Goal: Navigation & Orientation: Find specific page/section

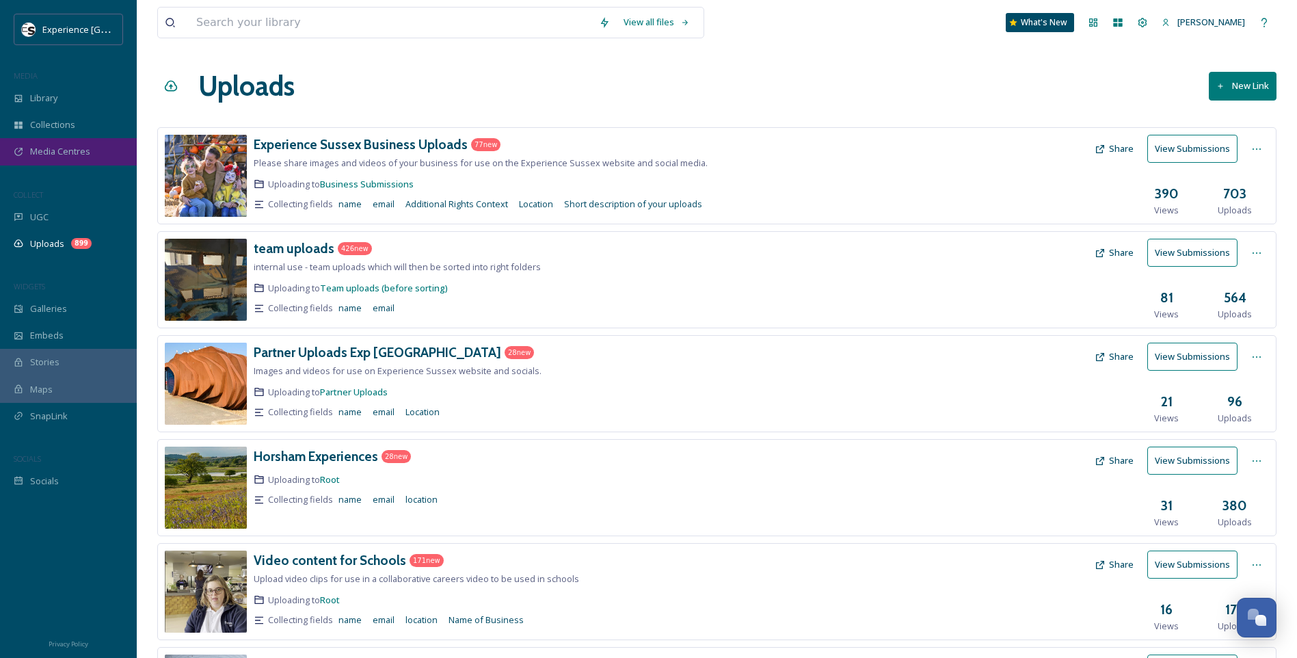
click at [71, 152] on span "Media Centres" at bounding box center [60, 151] width 60 height 13
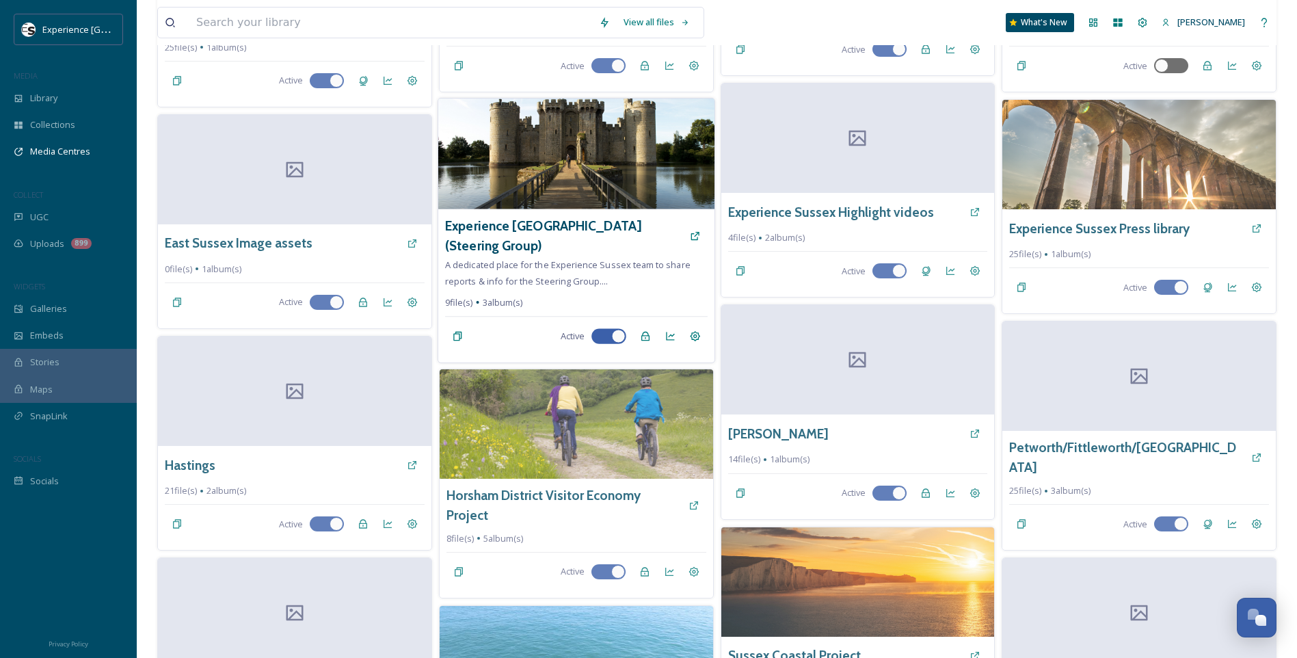
scroll to position [587, 0]
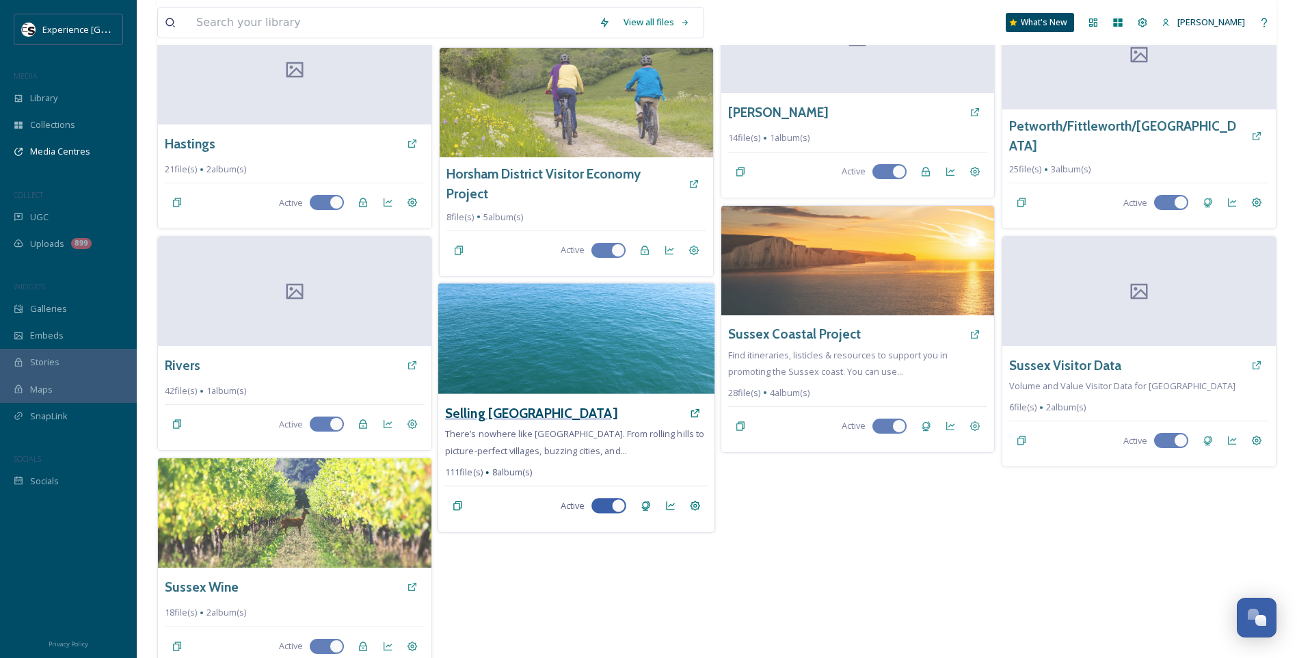
click at [524, 403] on h3 "Selling [GEOGRAPHIC_DATA]" at bounding box center [531, 413] width 172 height 20
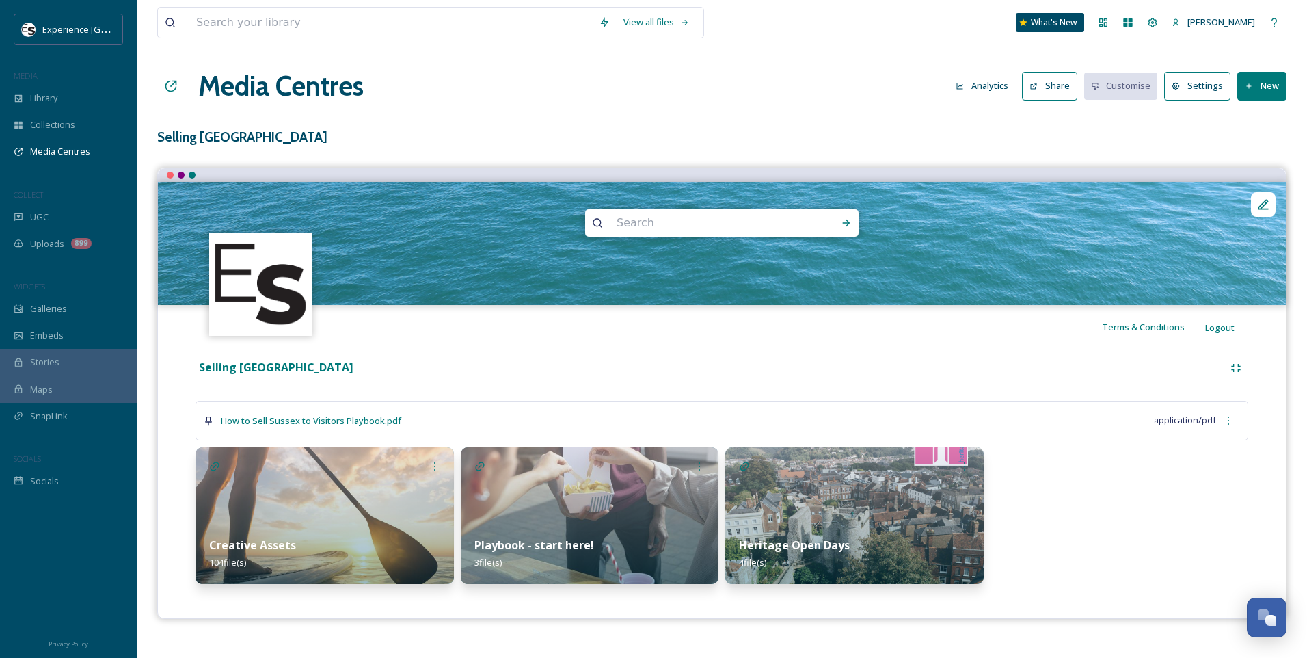
click at [1048, 99] on button "Share" at bounding box center [1049, 86] width 55 height 28
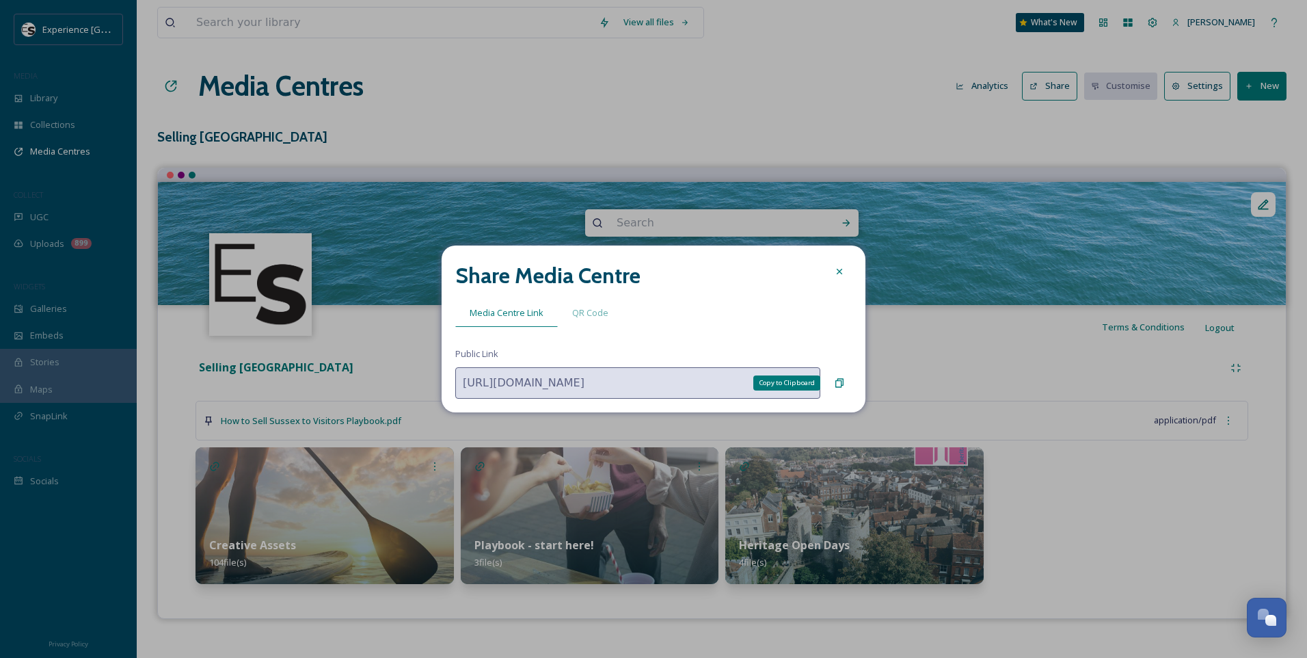
click at [838, 377] on icon at bounding box center [839, 382] width 11 height 11
click at [841, 273] on icon at bounding box center [839, 271] width 11 height 11
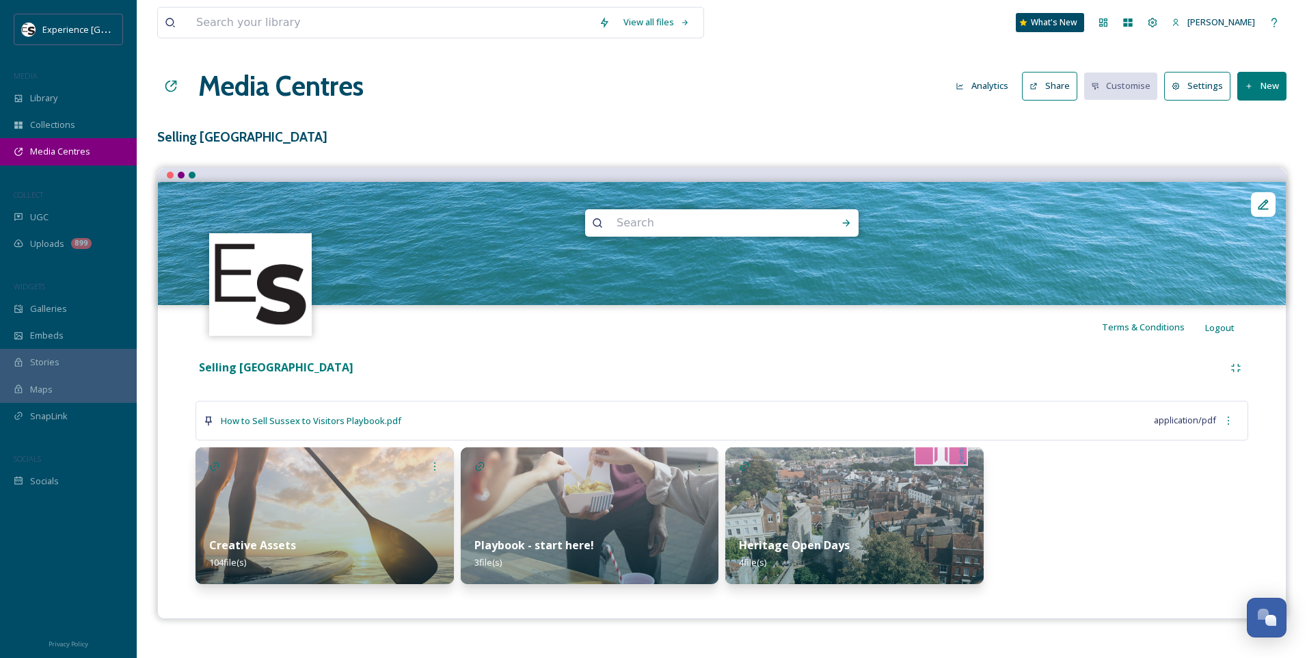
click at [50, 154] on span "Media Centres" at bounding box center [60, 151] width 60 height 13
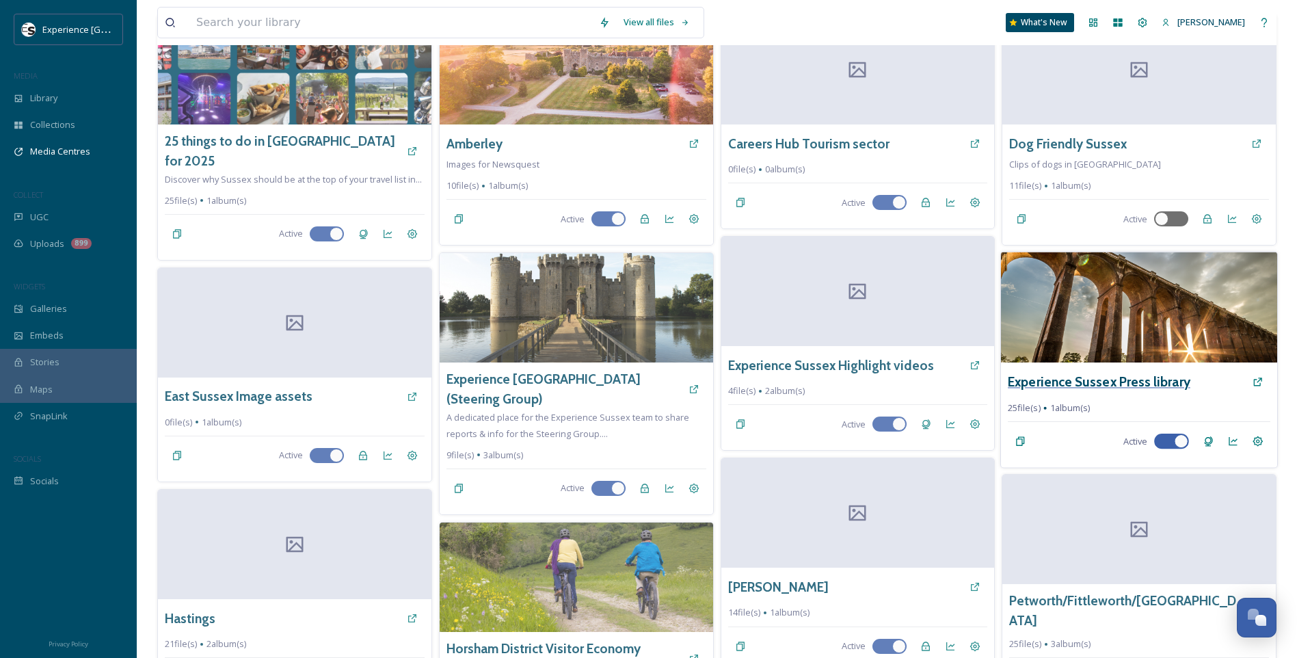
scroll to position [137, 0]
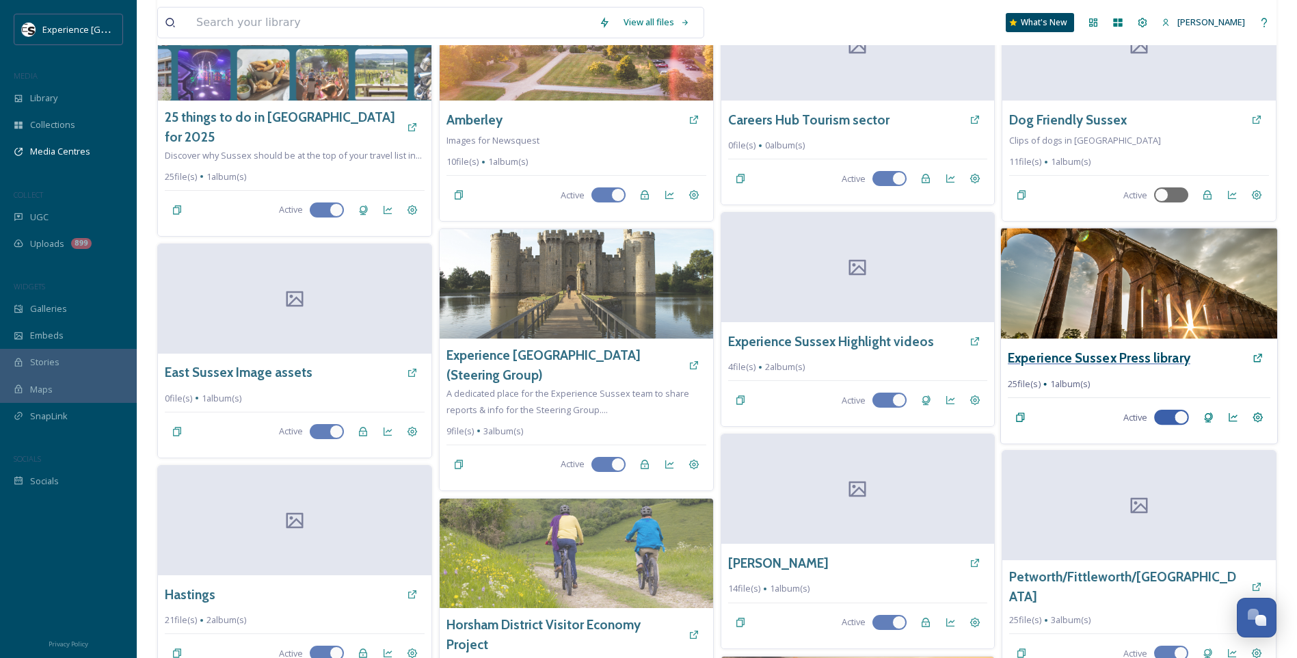
click at [1127, 355] on h3 "Experience Sussex Press library" at bounding box center [1098, 358] width 182 height 20
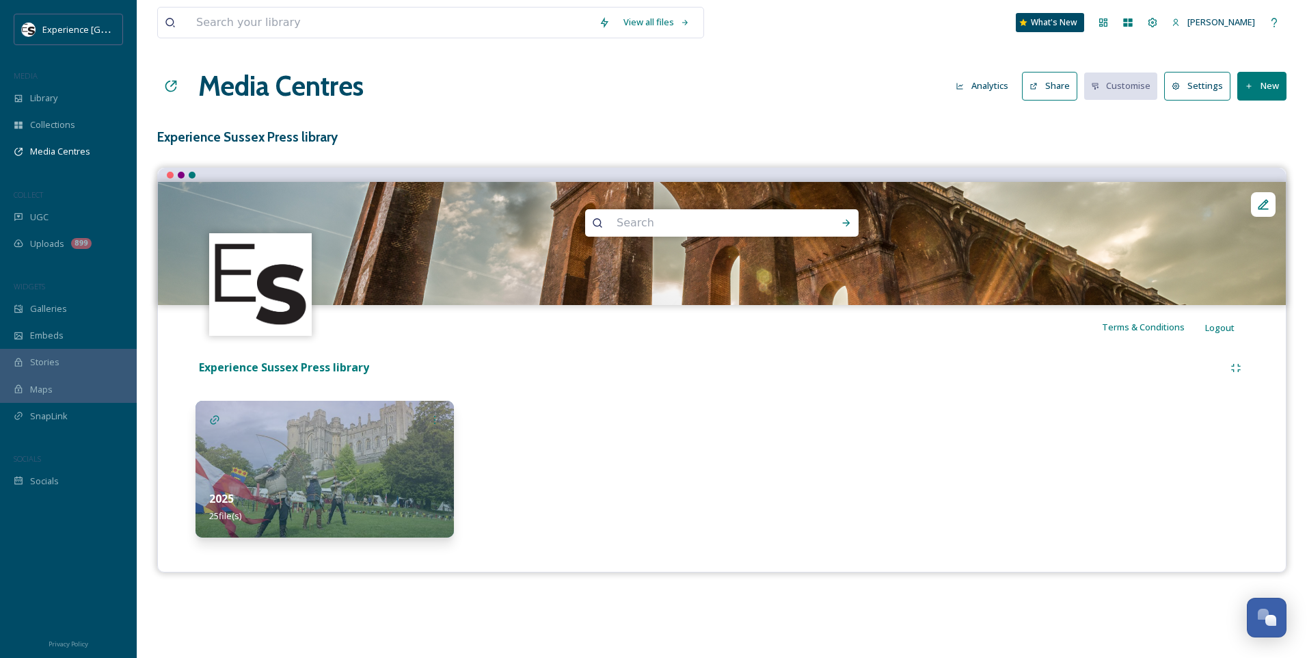
click at [265, 446] on img at bounding box center [324, 469] width 258 height 137
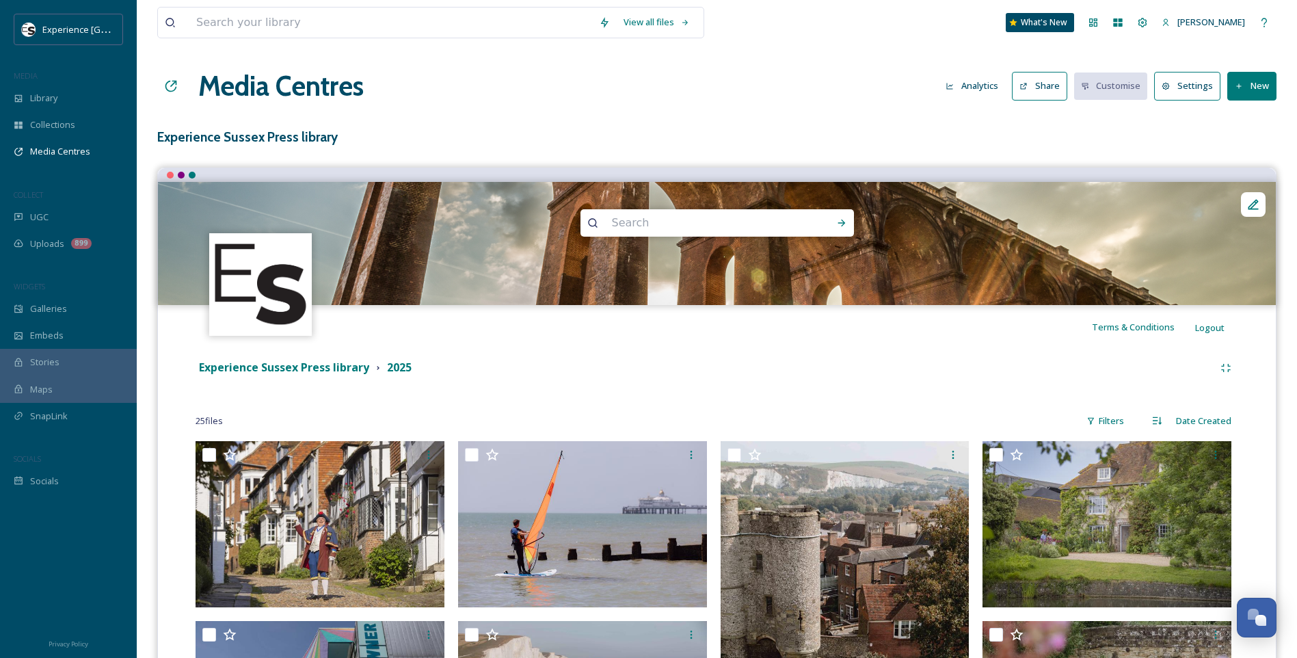
click at [813, 94] on div "Media Centres Analytics Share Customise Settings New" at bounding box center [716, 86] width 1119 height 41
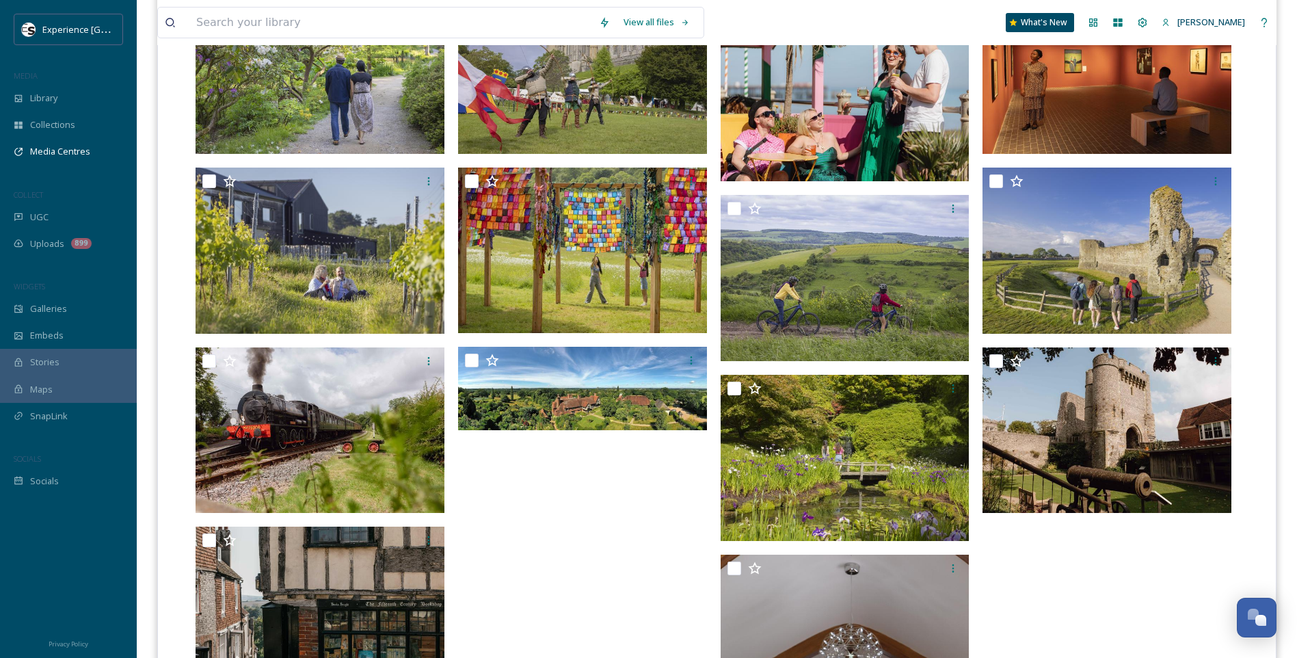
scroll to position [1334, 0]
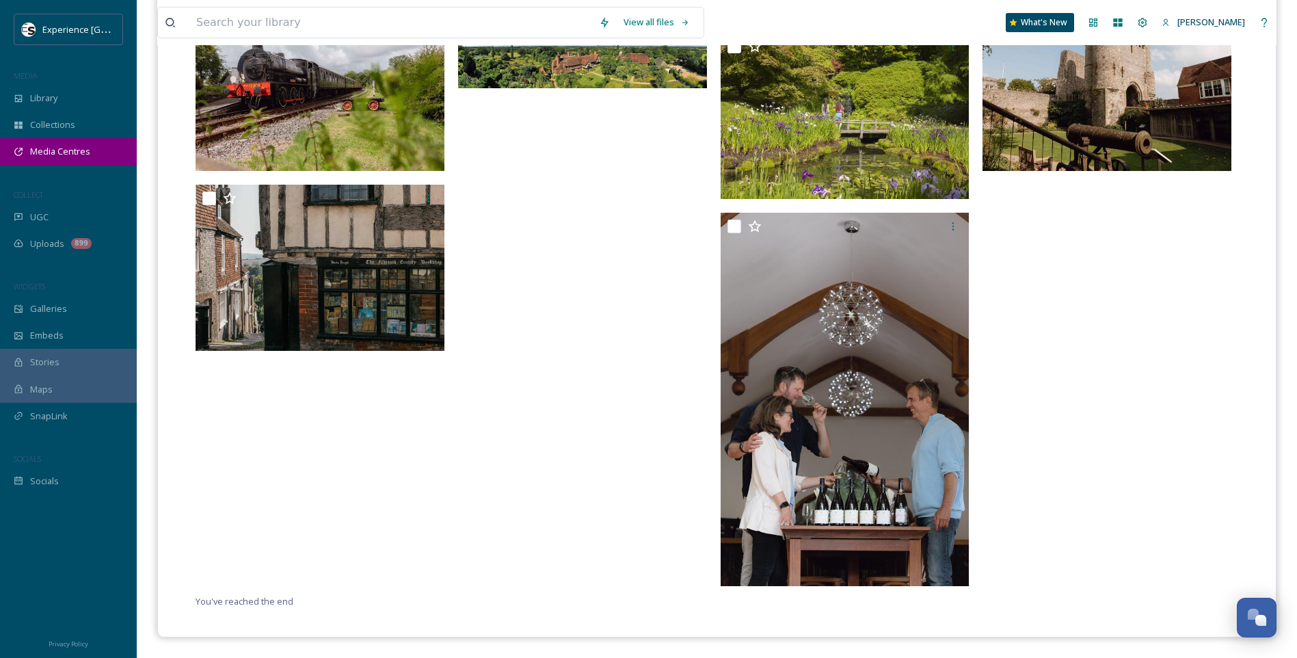
click at [65, 153] on span "Media Centres" at bounding box center [60, 151] width 60 height 13
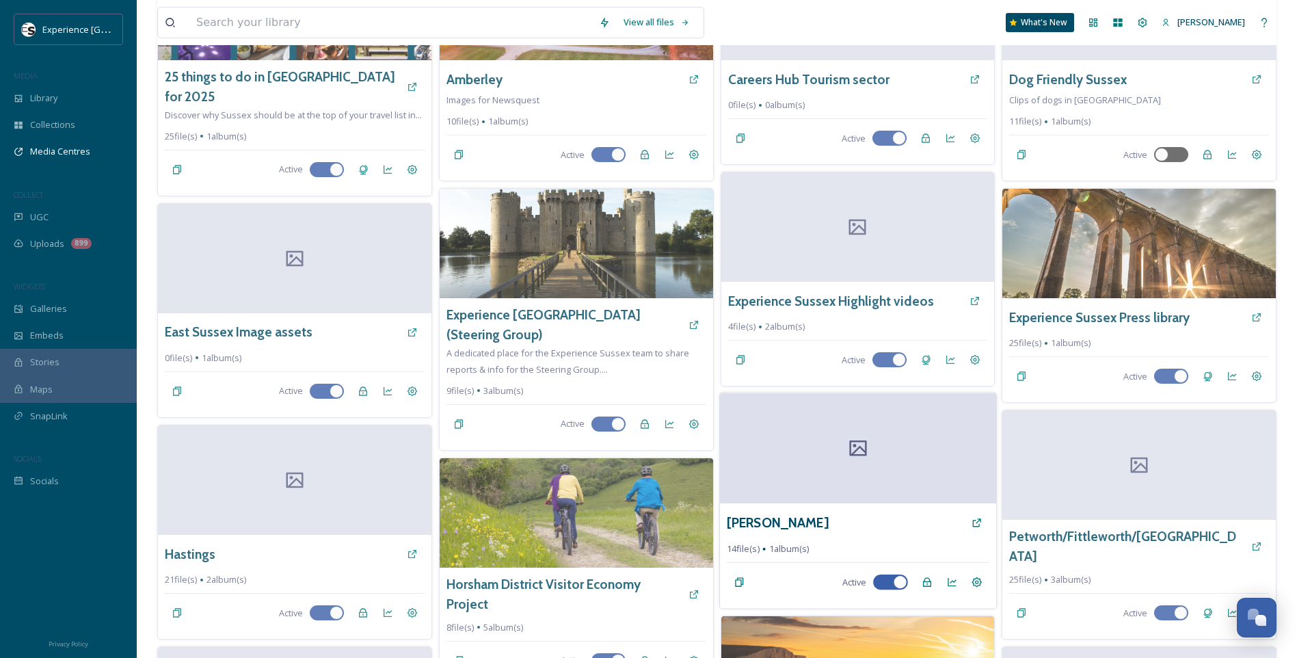
scroll to position [109, 0]
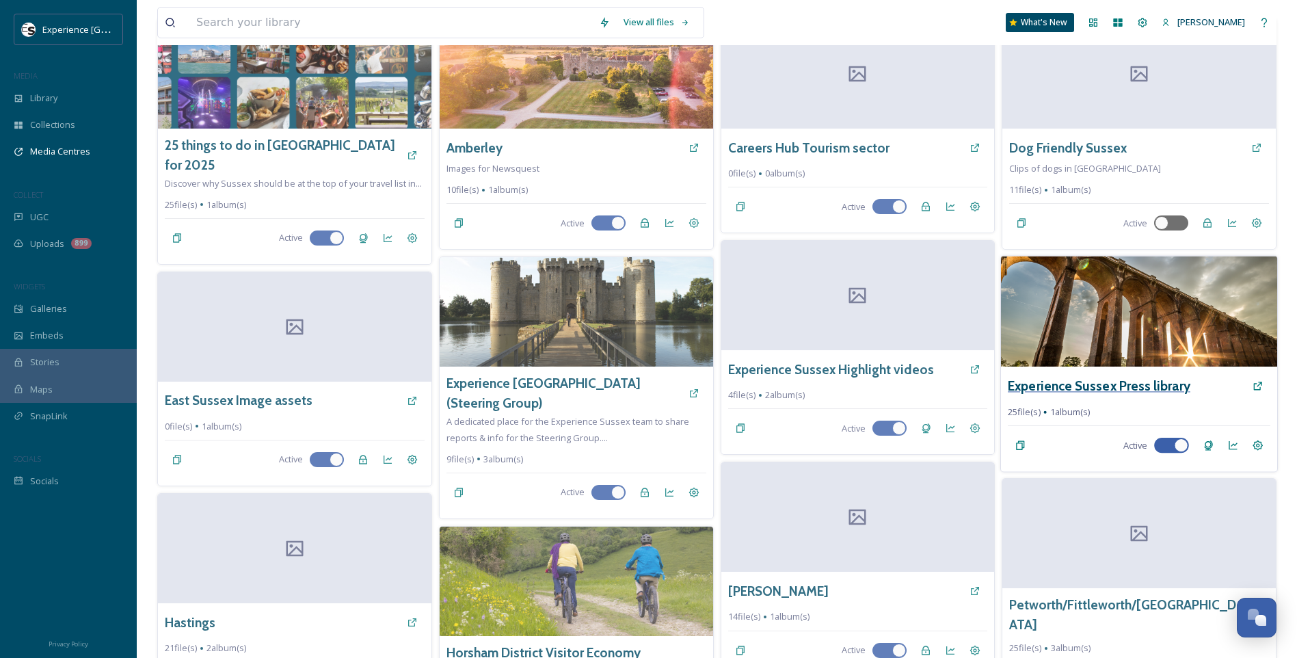
click at [1089, 394] on div "Experience Sussex Press library" at bounding box center [1138, 385] width 262 height 25
click at [1133, 385] on h3 "Experience Sussex Press library" at bounding box center [1098, 386] width 182 height 20
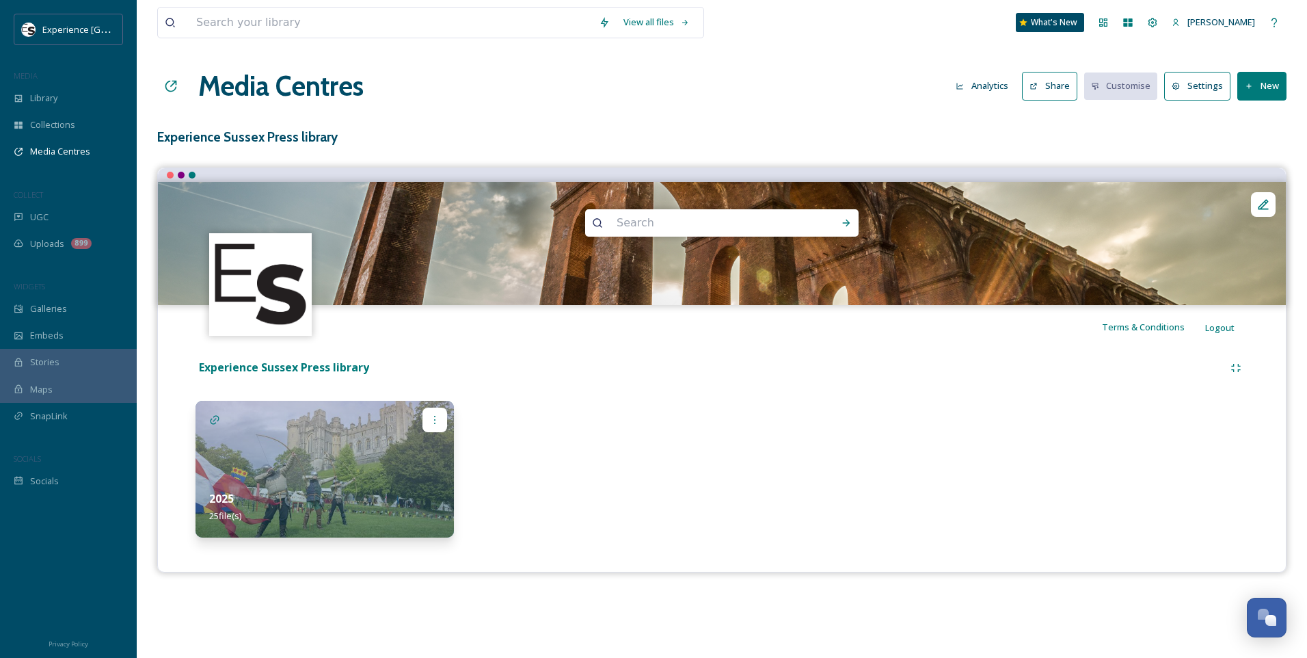
click at [424, 418] on div at bounding box center [434, 419] width 25 height 25
click at [364, 426] on img at bounding box center [324, 469] width 258 height 137
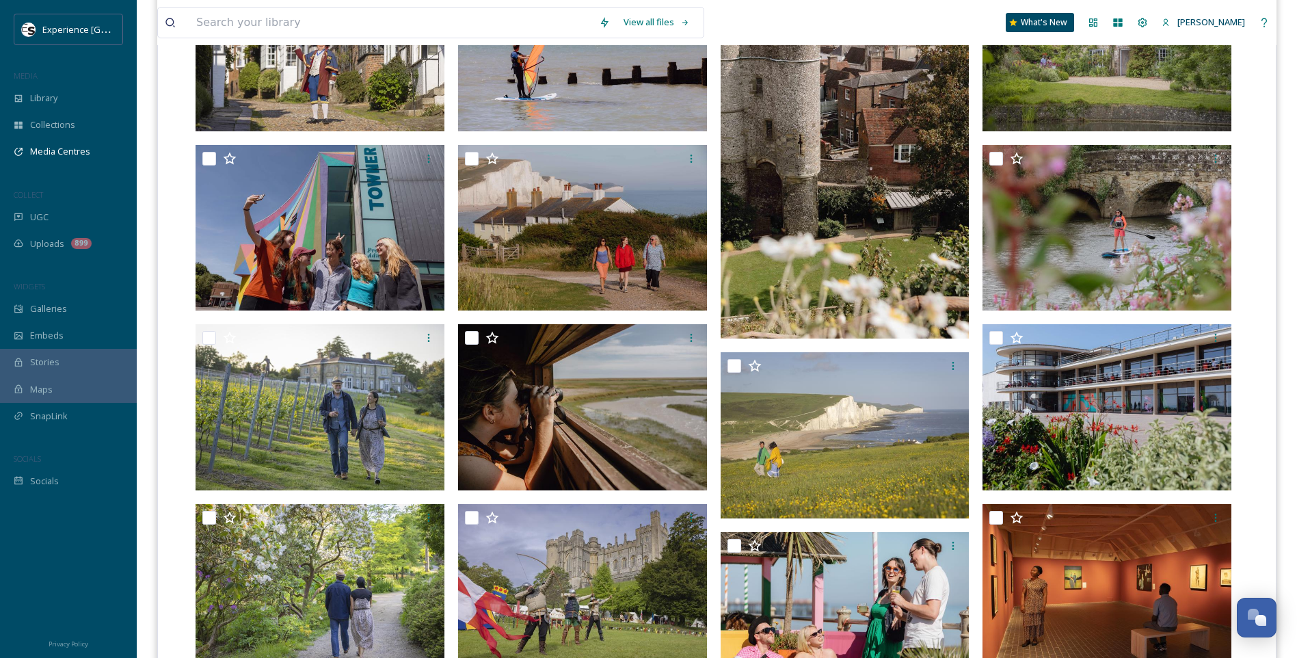
scroll to position [308, 0]
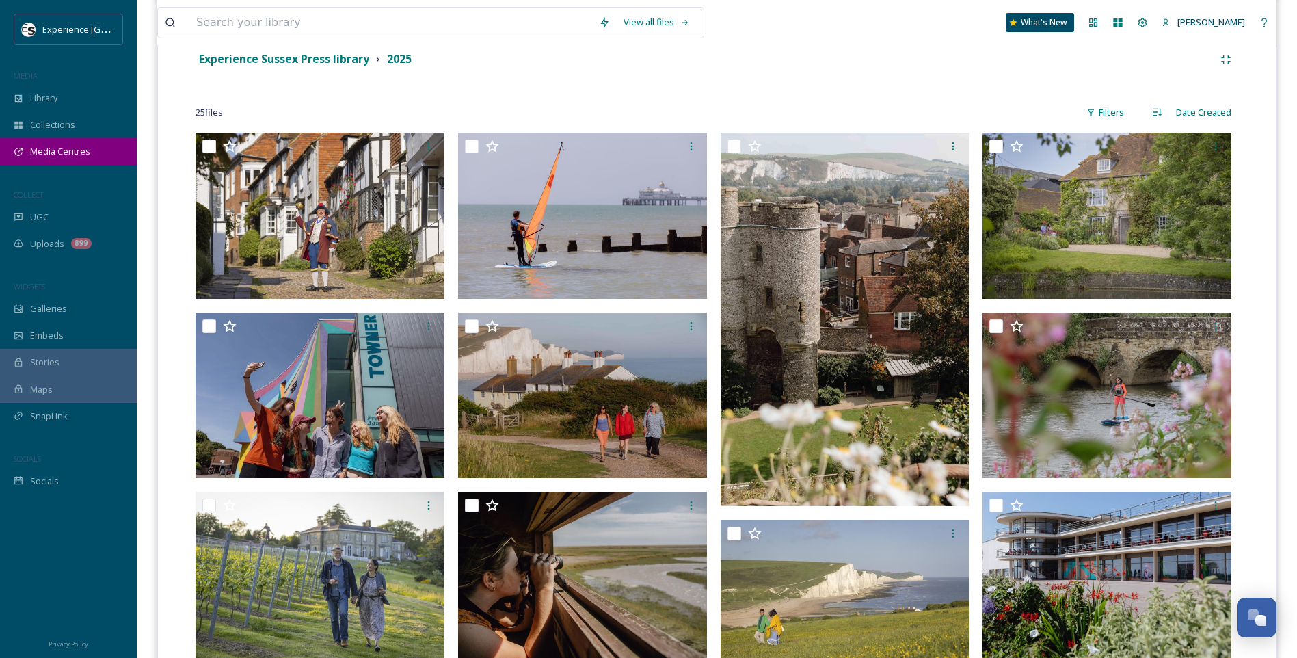
click at [55, 157] on span "Media Centres" at bounding box center [60, 151] width 60 height 13
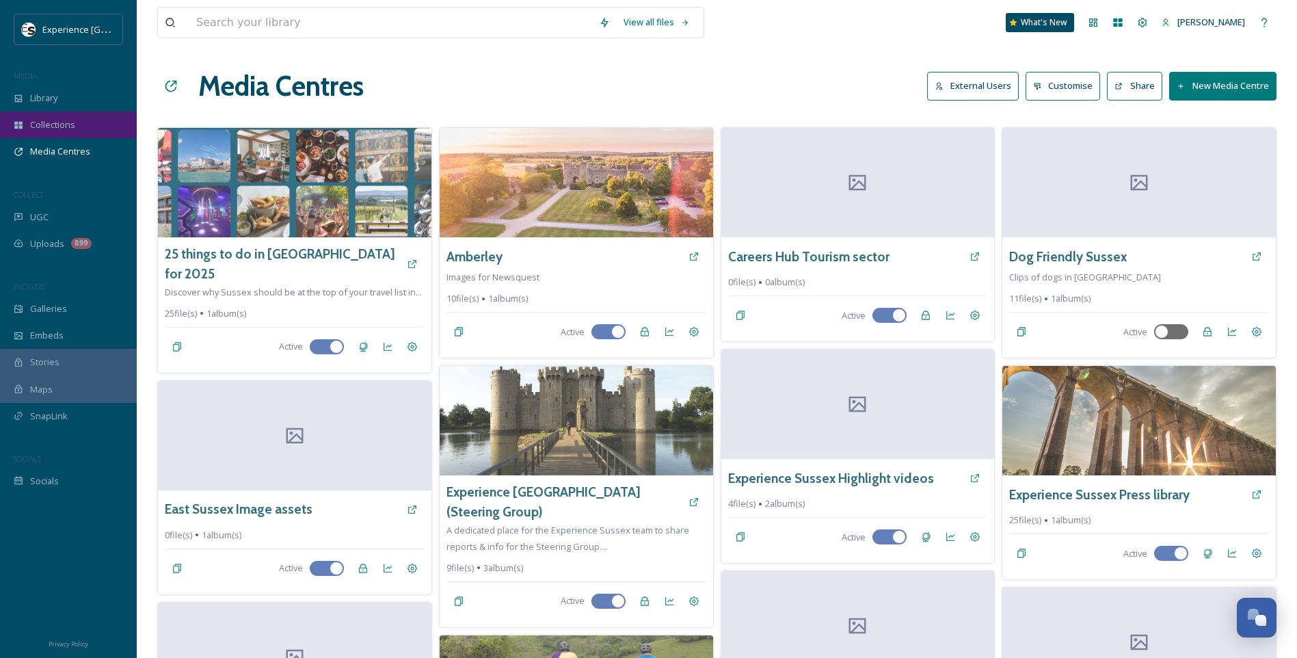
click at [51, 121] on span "Collections" at bounding box center [52, 124] width 45 height 13
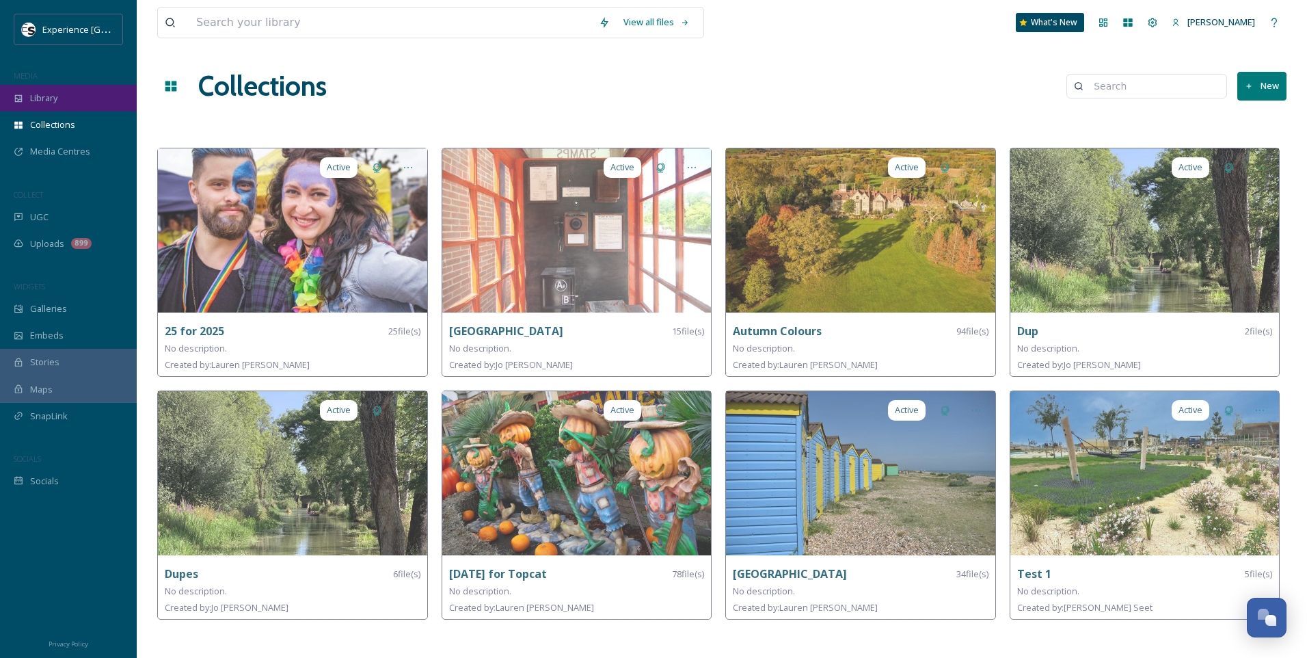
click at [64, 99] on div "Library" at bounding box center [68, 98] width 137 height 27
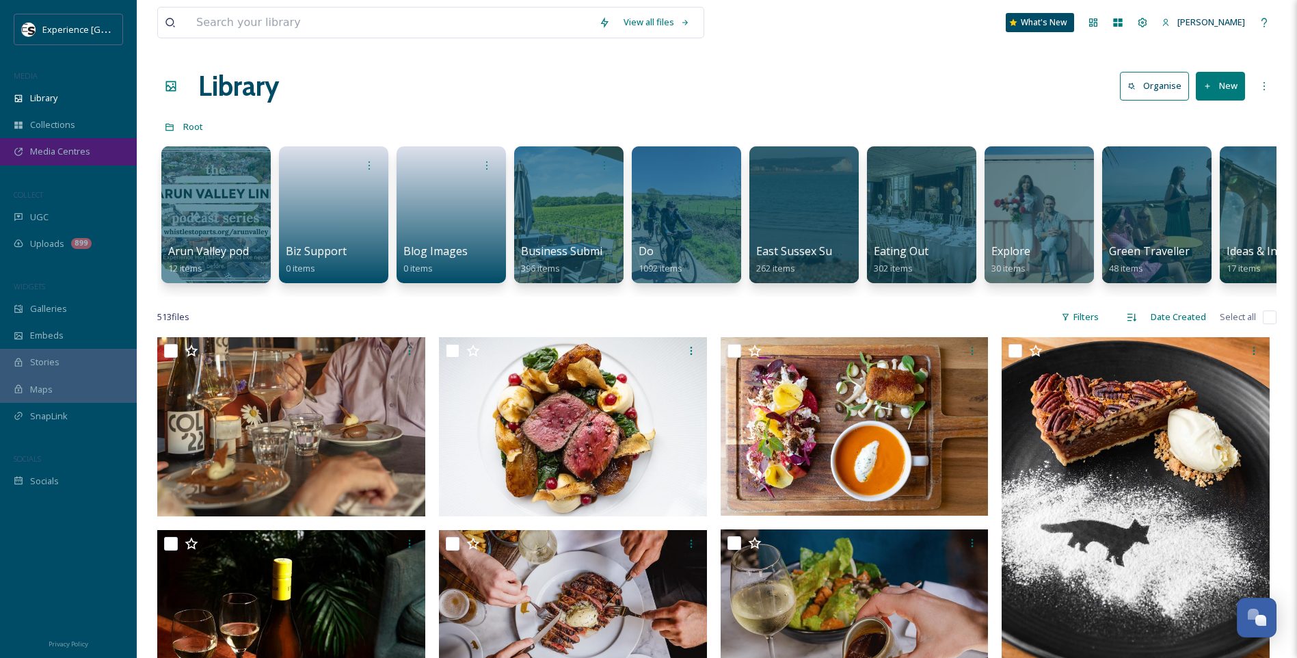
click at [57, 143] on div "Media Centres" at bounding box center [68, 151] width 137 height 27
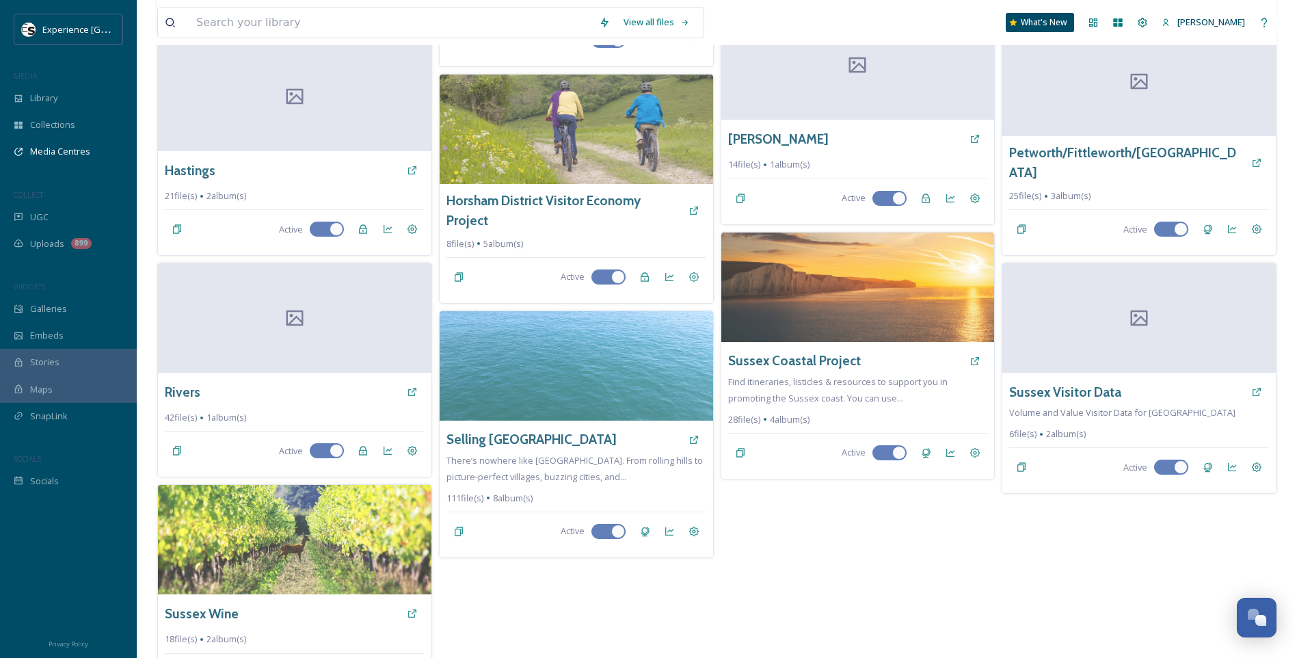
scroll to position [587, 0]
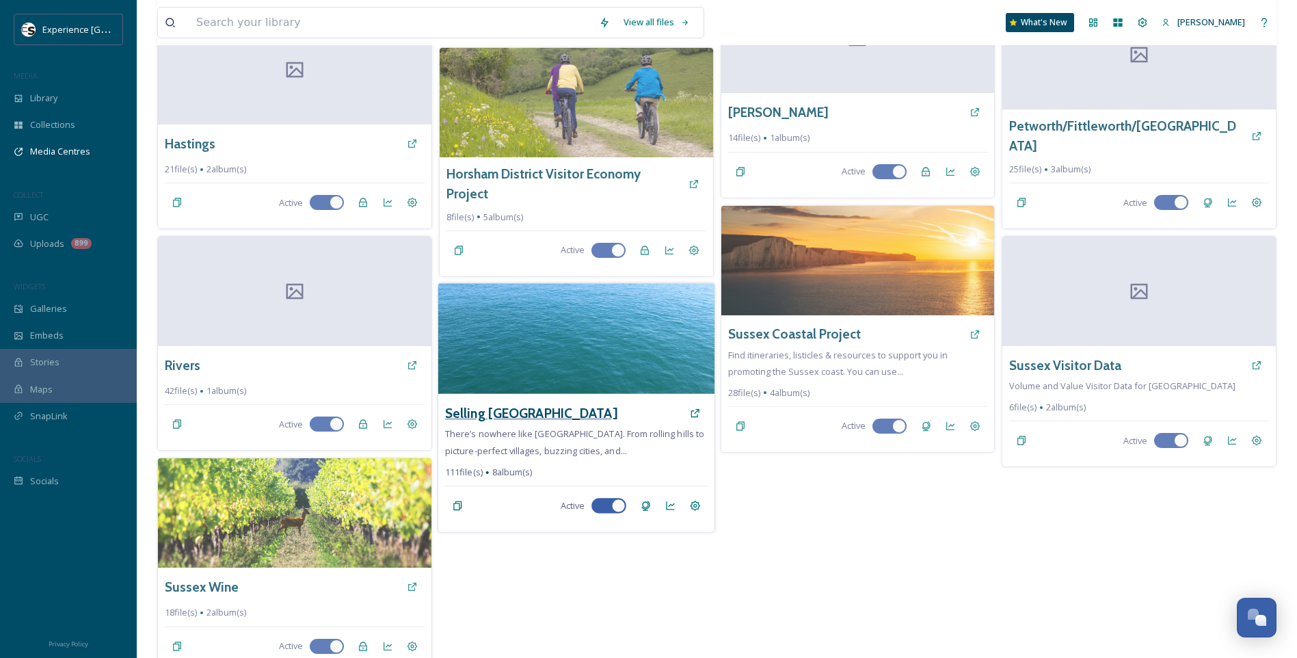
click at [507, 403] on h3 "Selling [GEOGRAPHIC_DATA]" at bounding box center [531, 413] width 172 height 20
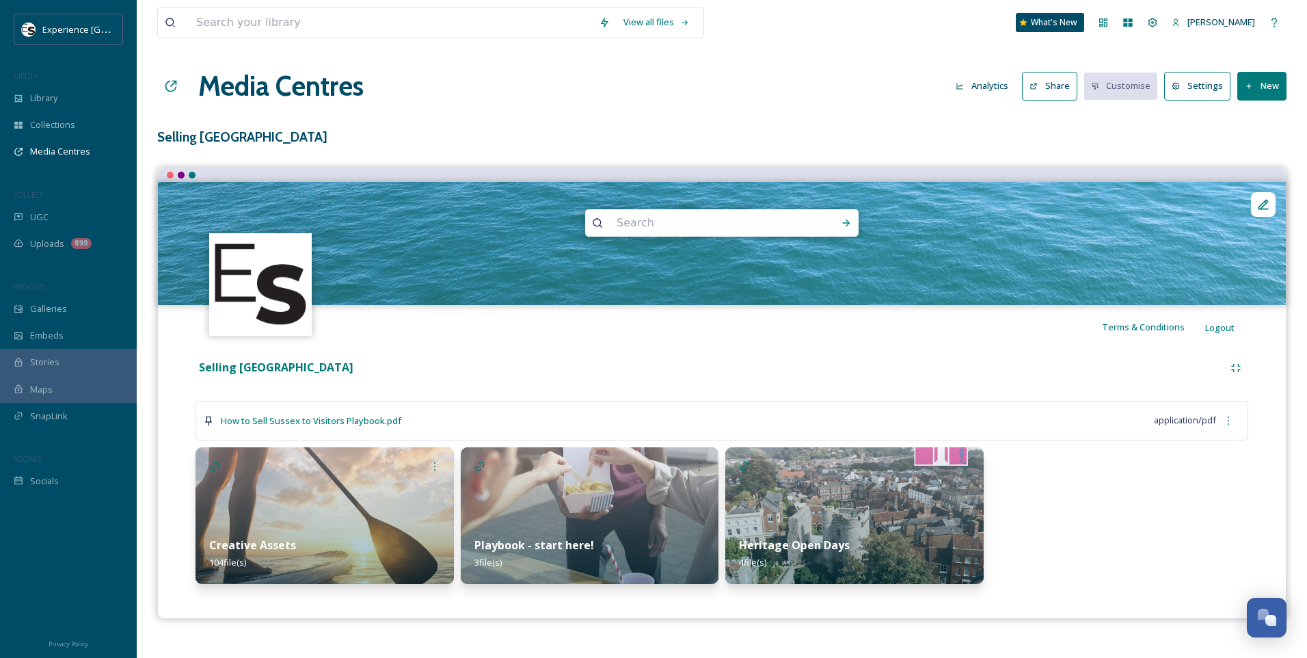
click at [361, 537] on div "Creative Assets 104 file(s)" at bounding box center [324, 553] width 258 height 61
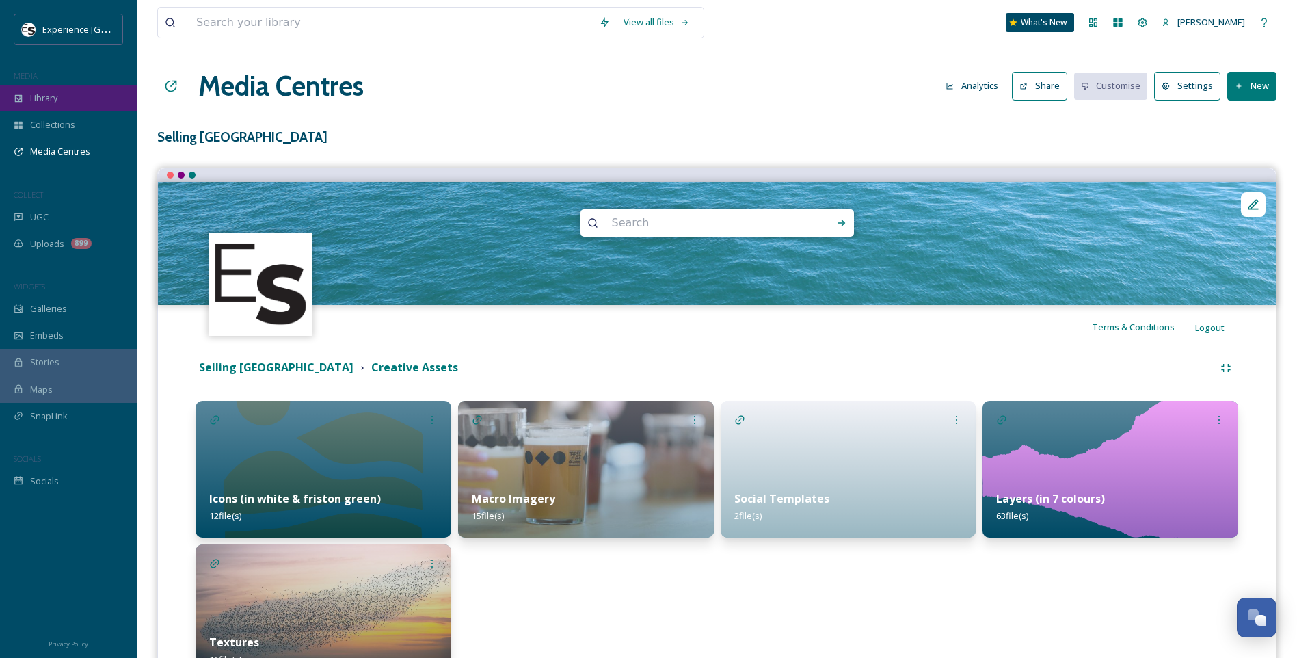
click at [46, 104] on span "Library" at bounding box center [43, 98] width 27 height 13
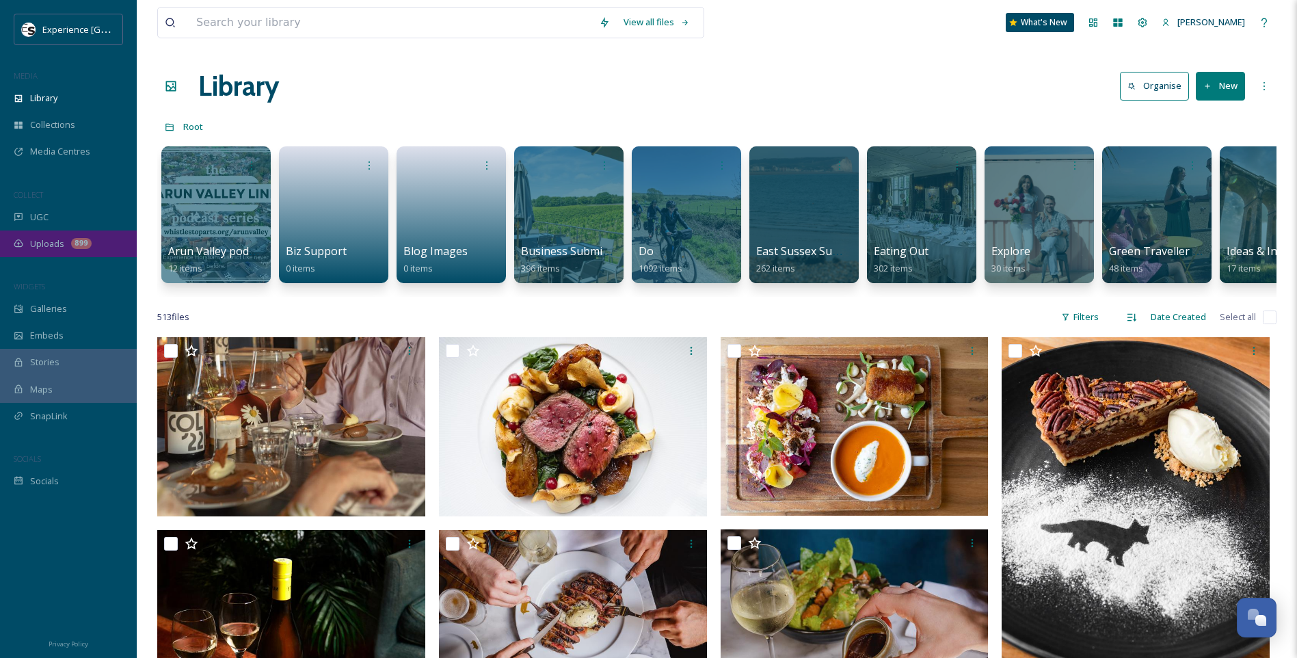
click at [113, 238] on div "Uploads 899" at bounding box center [68, 243] width 137 height 27
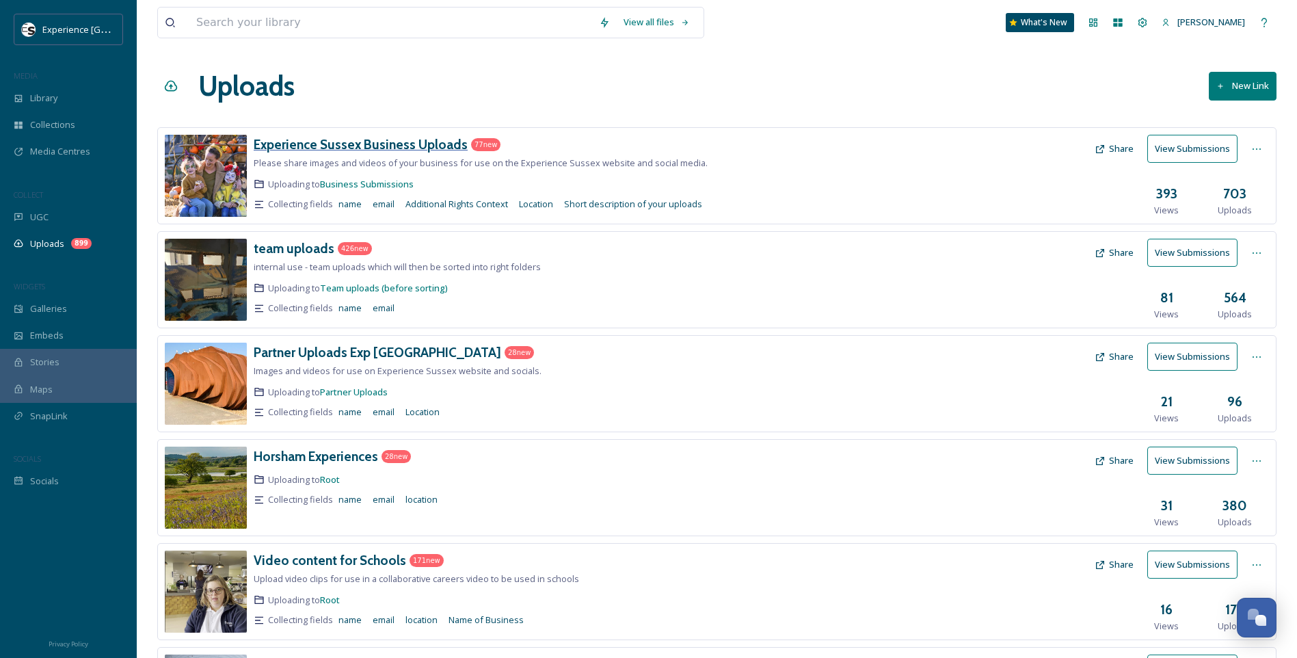
click at [409, 136] on h3 "Experience Sussex Business Uploads" at bounding box center [361, 144] width 214 height 16
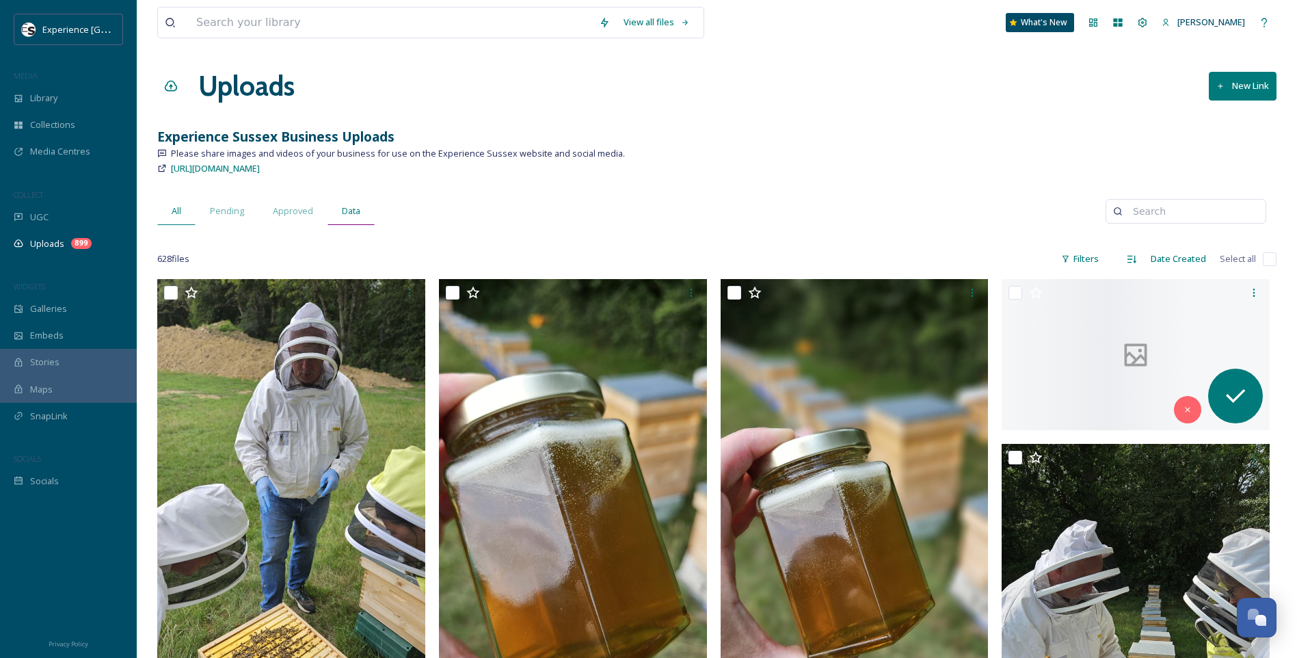
click at [334, 211] on div "Data" at bounding box center [350, 211] width 47 height 28
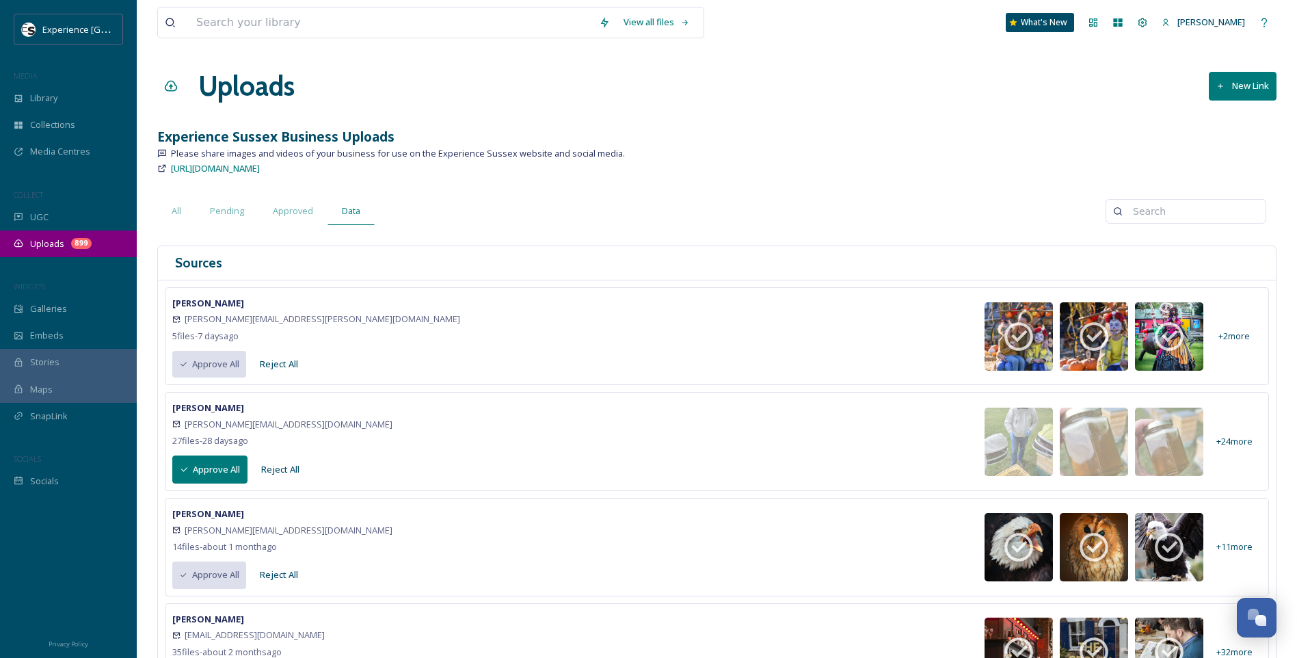
click at [81, 254] on div "Uploads 899" at bounding box center [68, 243] width 137 height 27
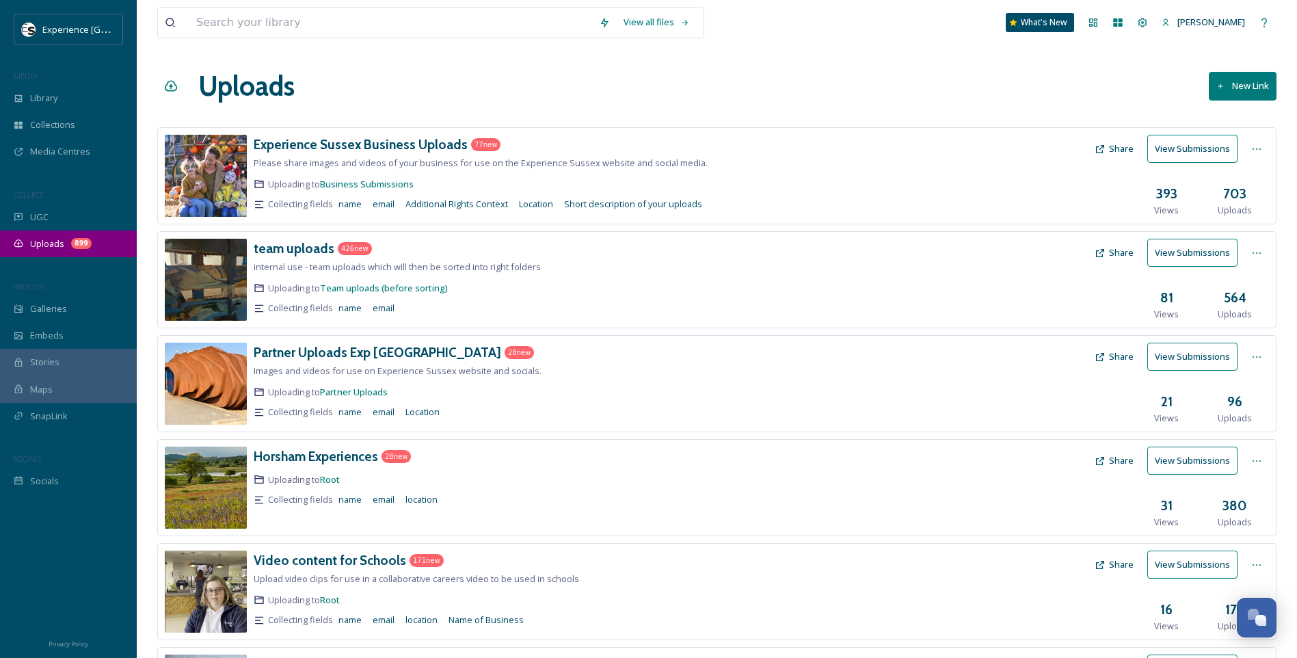
click at [81, 240] on div "899" at bounding box center [81, 243] width 21 height 11
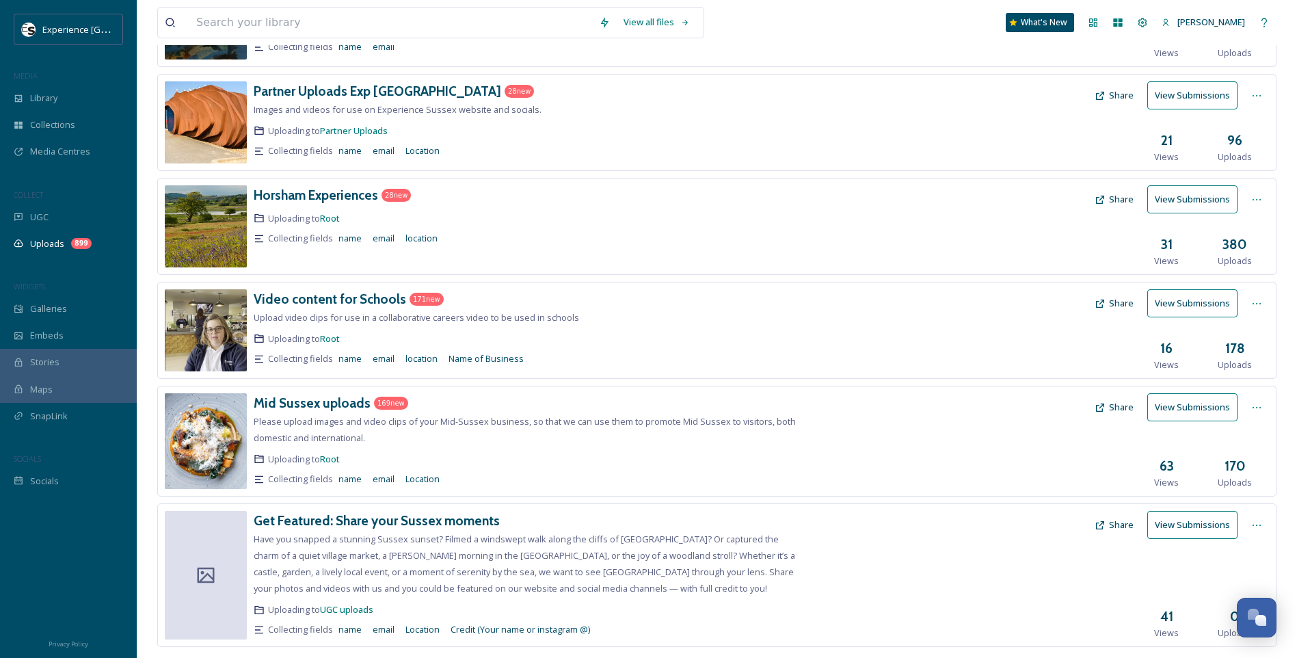
scroll to position [291, 0]
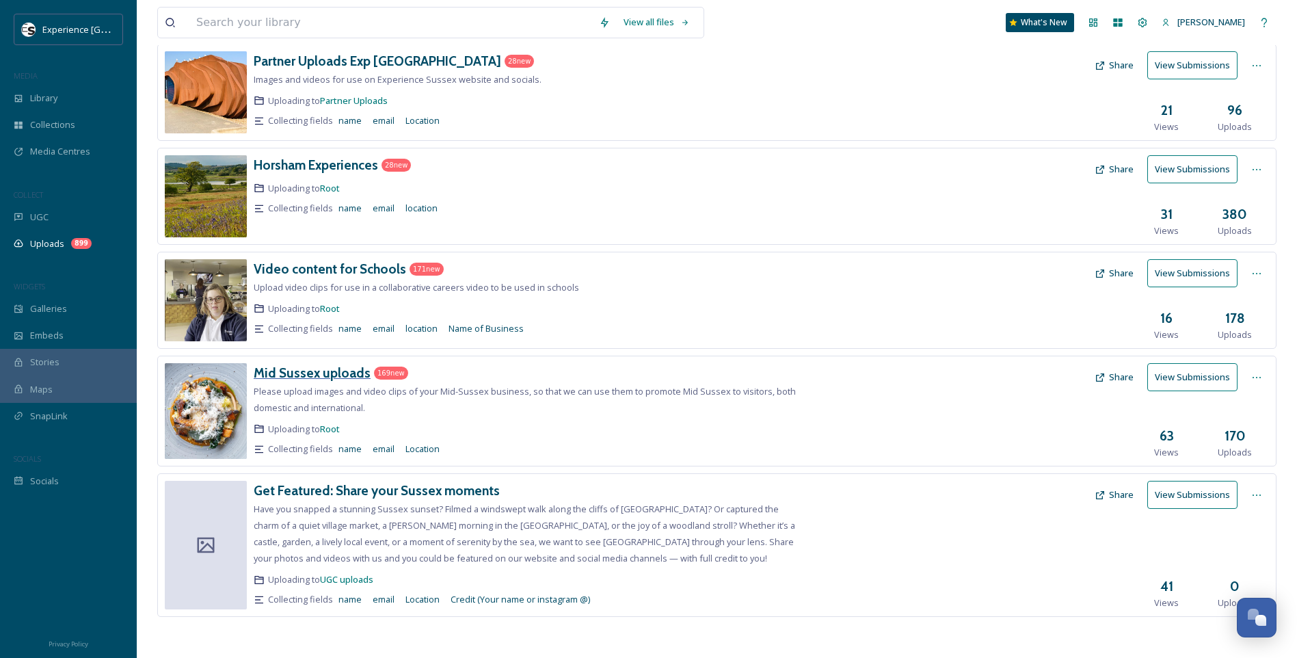
click at [340, 371] on h3 "Mid Sussex uploads" at bounding box center [312, 372] width 117 height 16
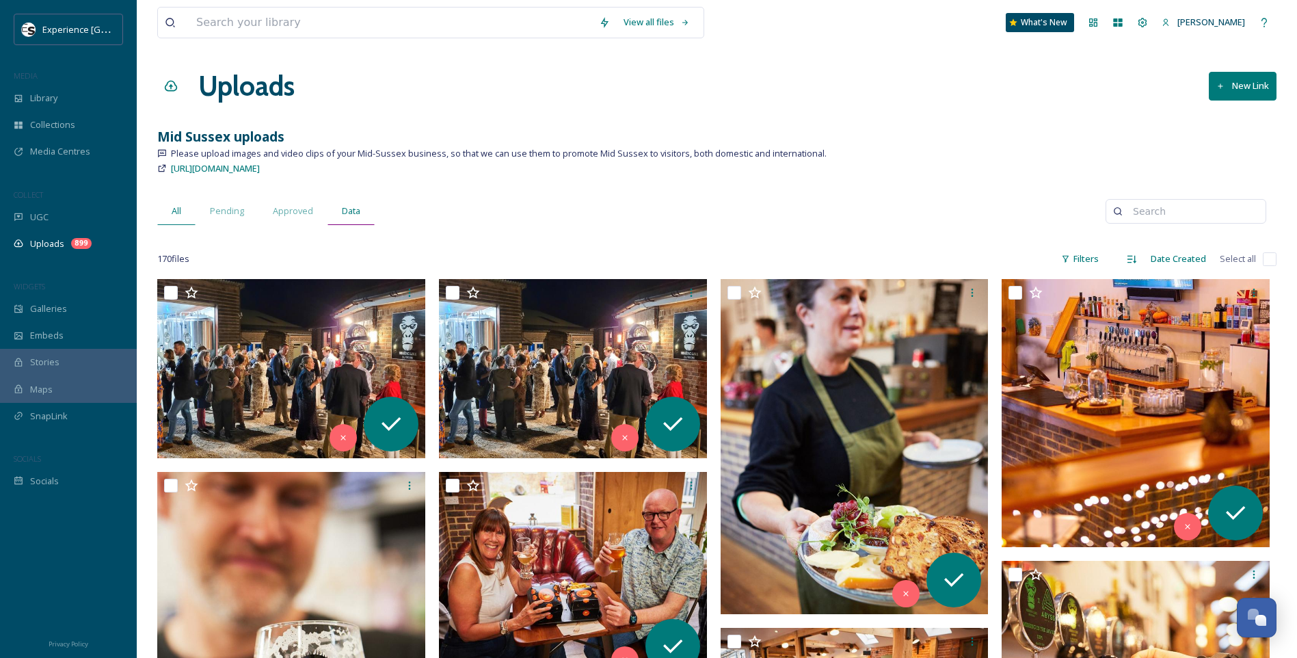
click at [361, 208] on div "Data" at bounding box center [350, 211] width 47 height 28
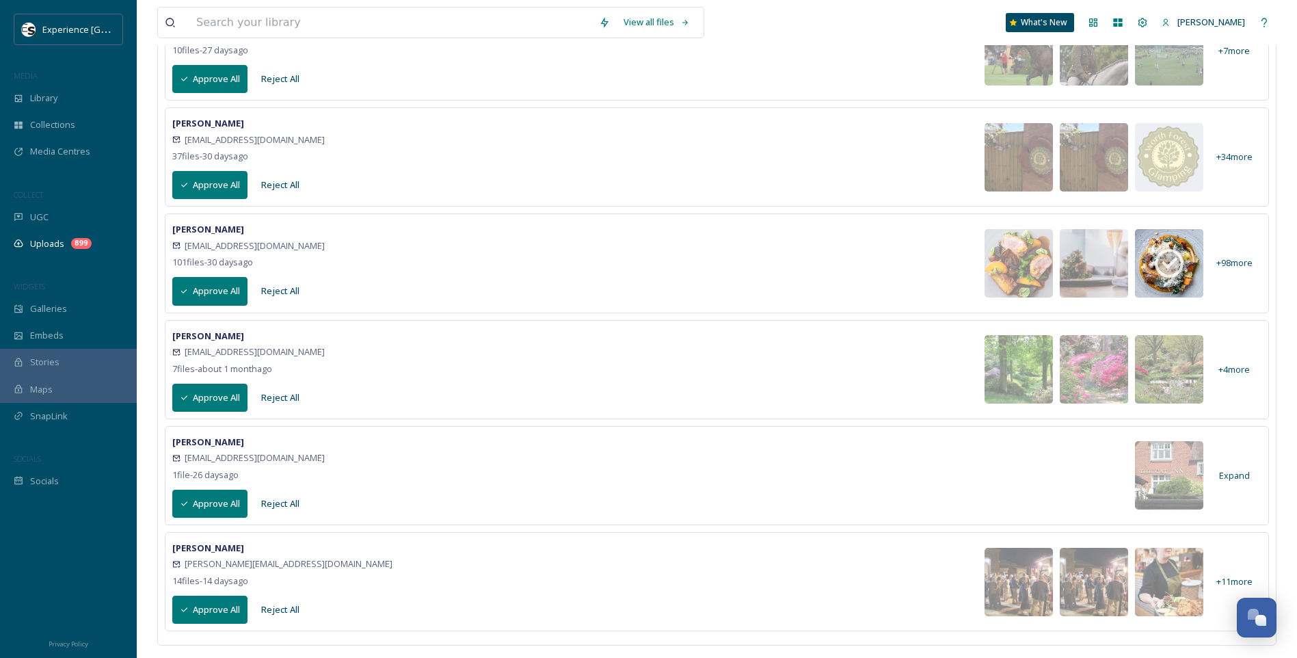
scroll to position [287, 0]
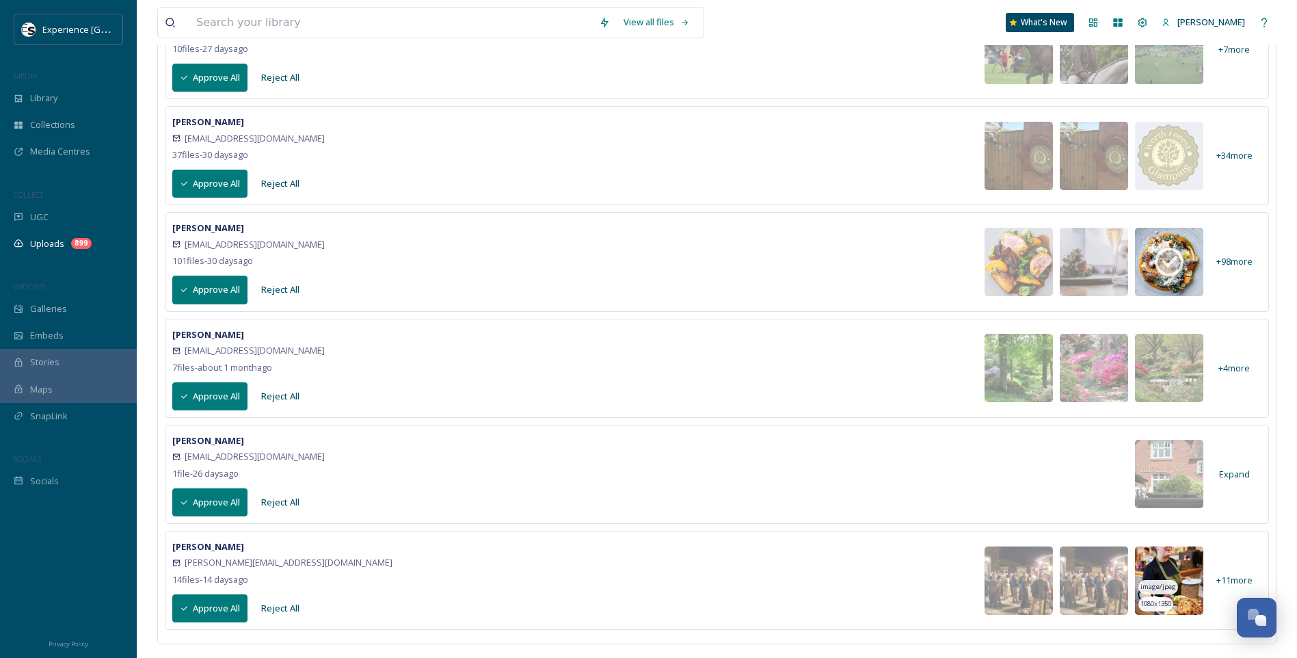
click at [1184, 565] on img at bounding box center [1169, 580] width 68 height 68
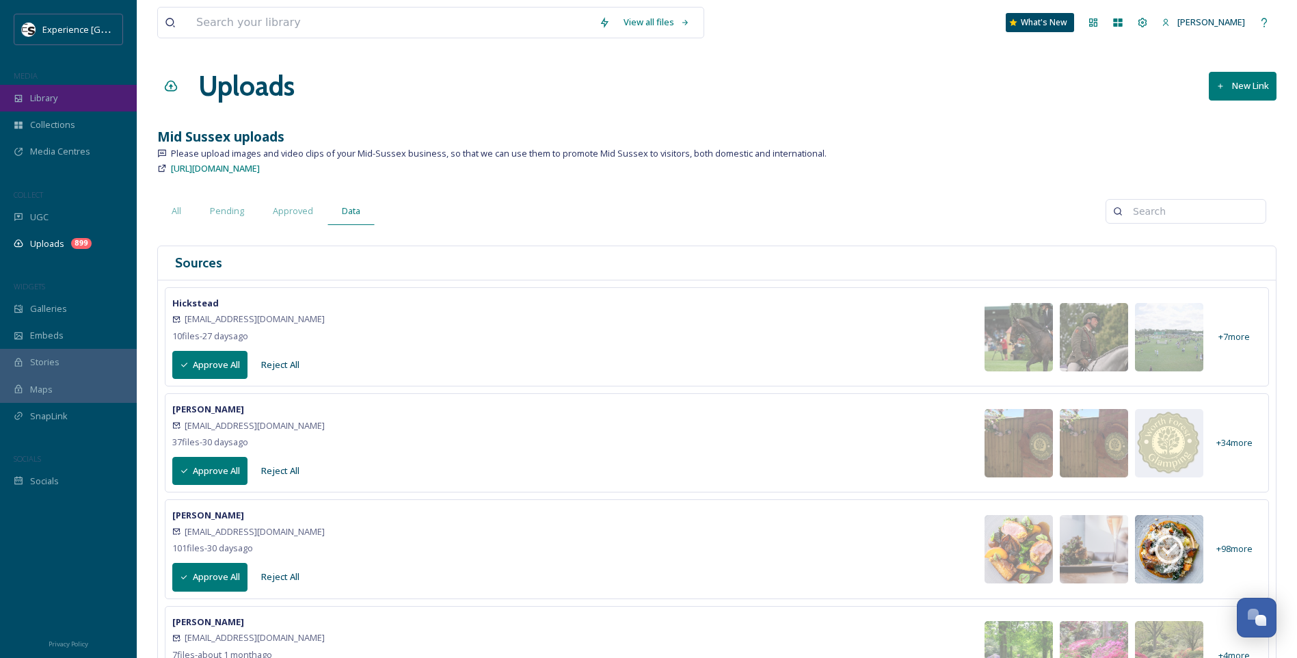
click at [66, 91] on div "Library" at bounding box center [68, 98] width 137 height 27
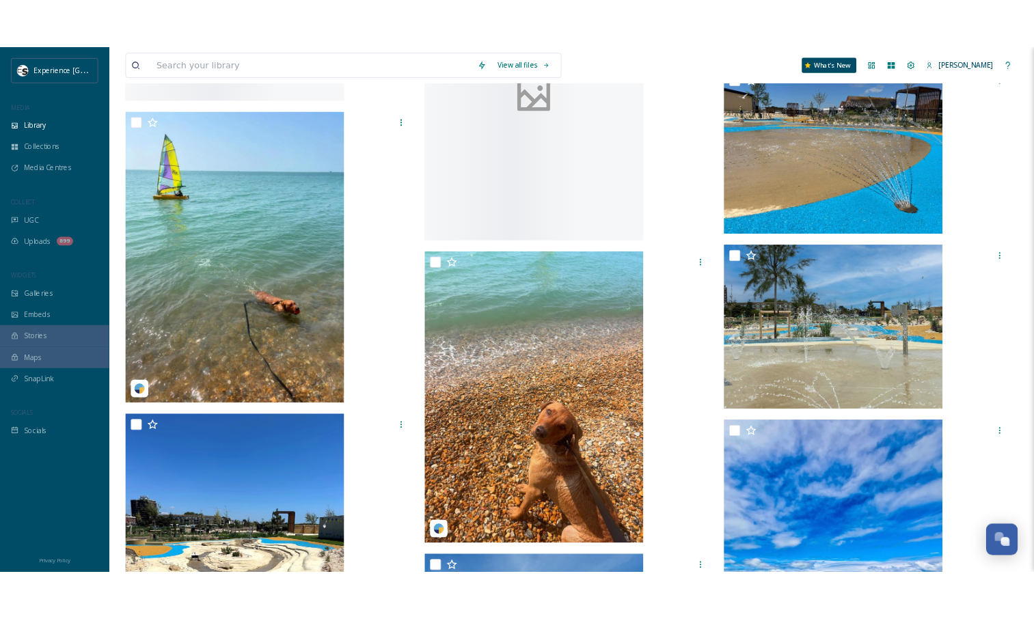
scroll to position [1560, 0]
